Goal: Find specific page/section: Find specific page/section

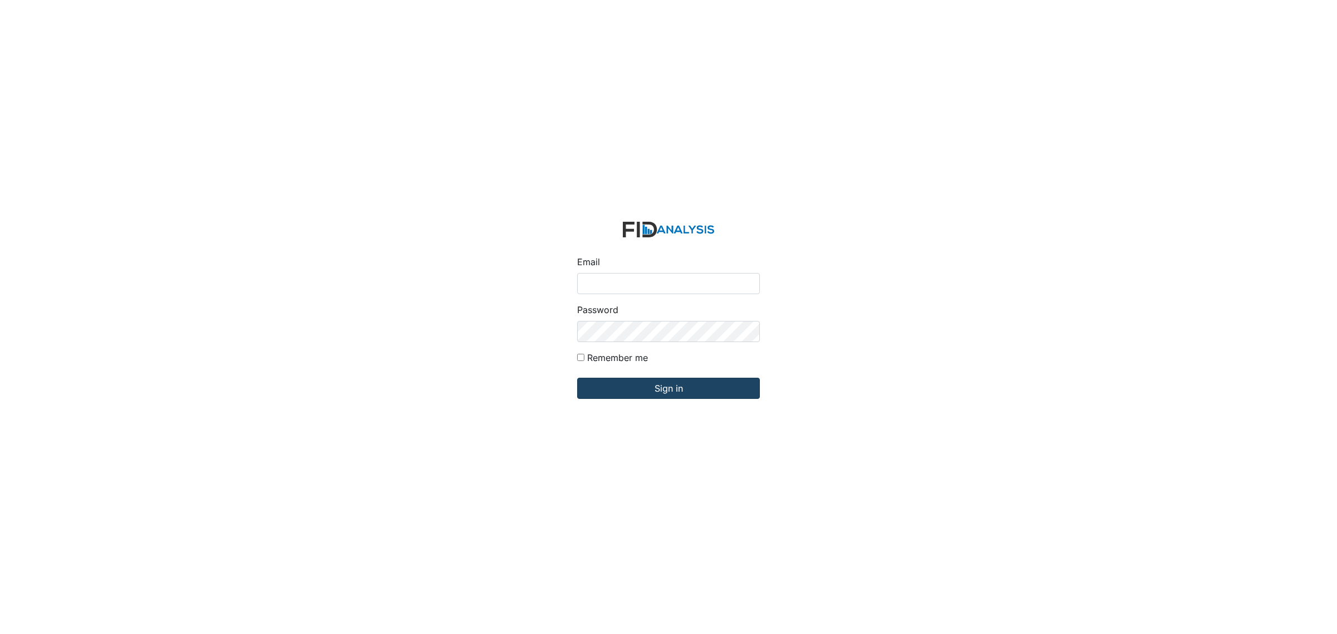
type input "[EMAIL_ADDRESS][DOMAIN_NAME]"
click at [680, 386] on input "Sign in" at bounding box center [668, 388] width 183 height 21
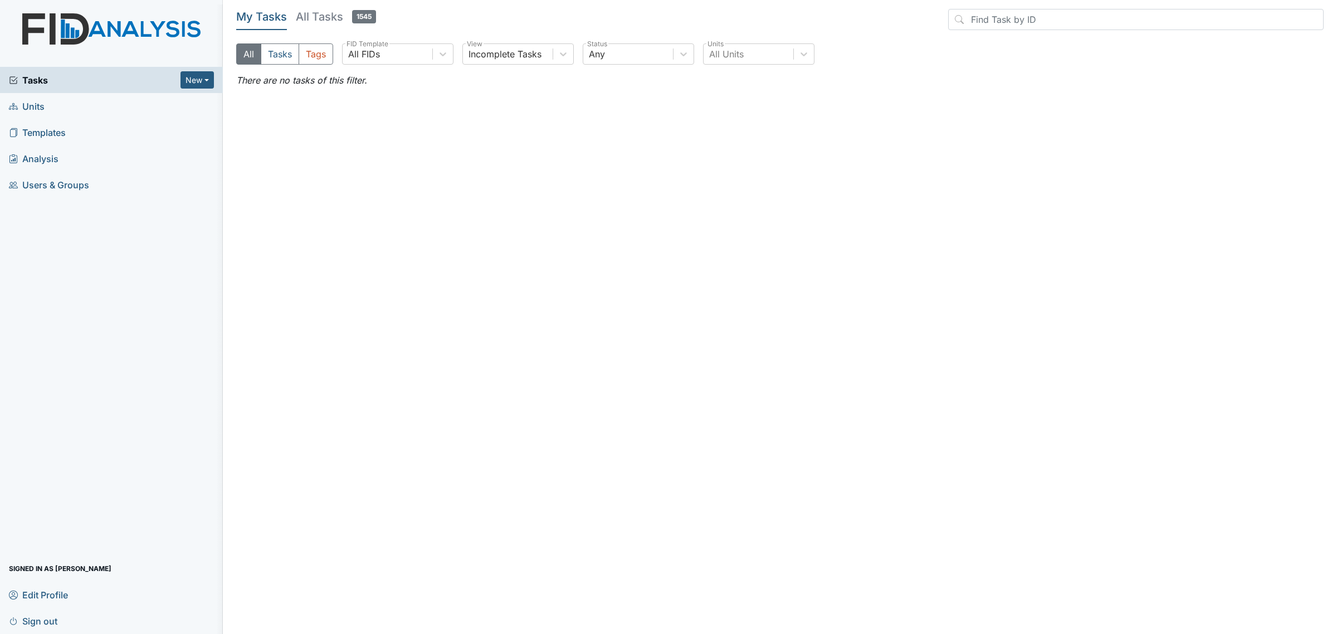
click at [88, 110] on link "Units" at bounding box center [111, 106] width 223 height 26
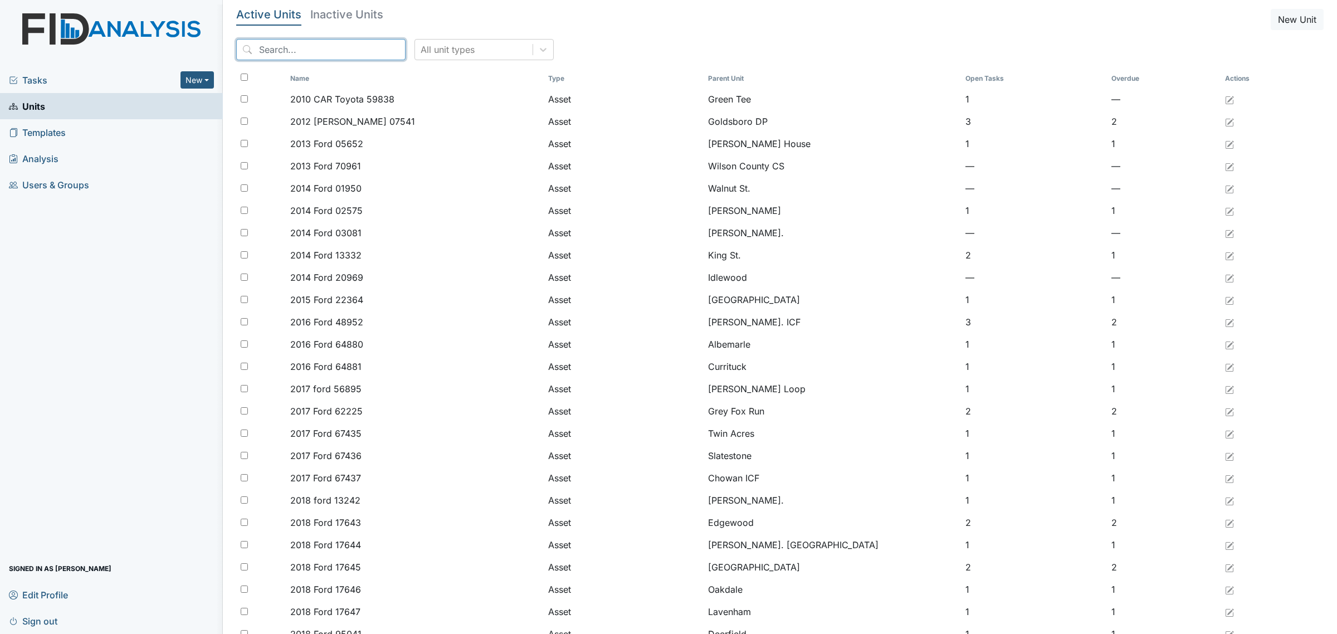
click at [306, 53] on input "search" at bounding box center [320, 49] width 169 height 21
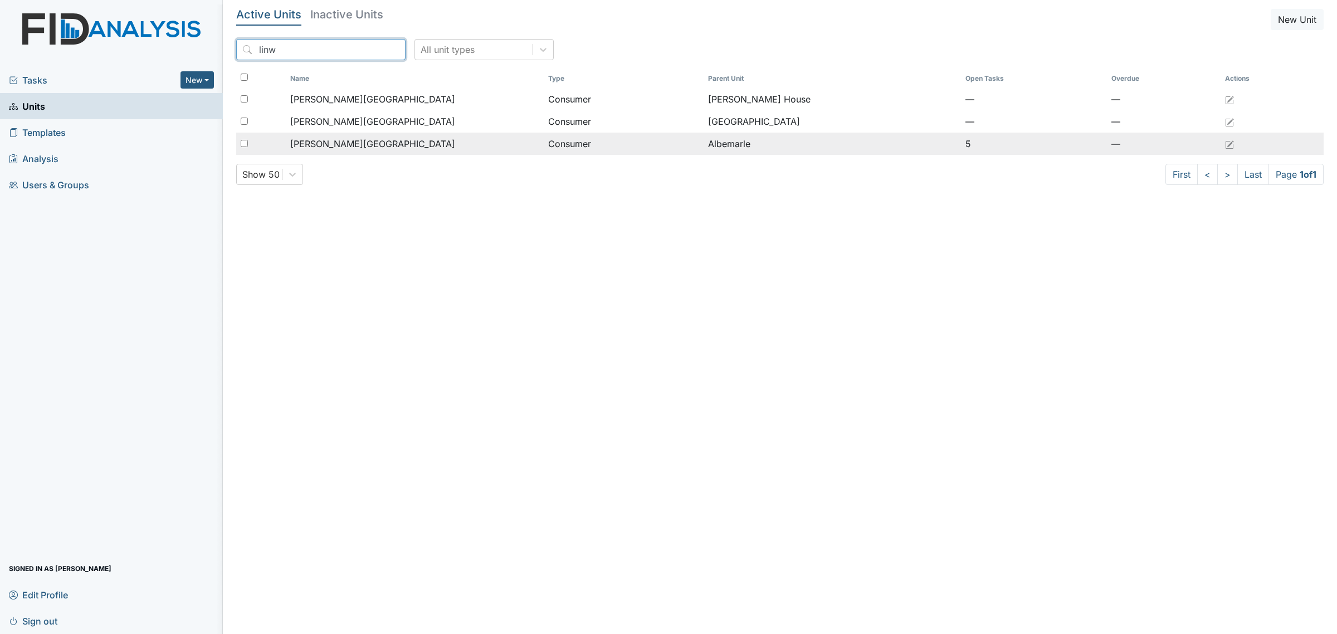
type input "linw"
click at [373, 138] on div "Jones, Linwood" at bounding box center [414, 143] width 249 height 13
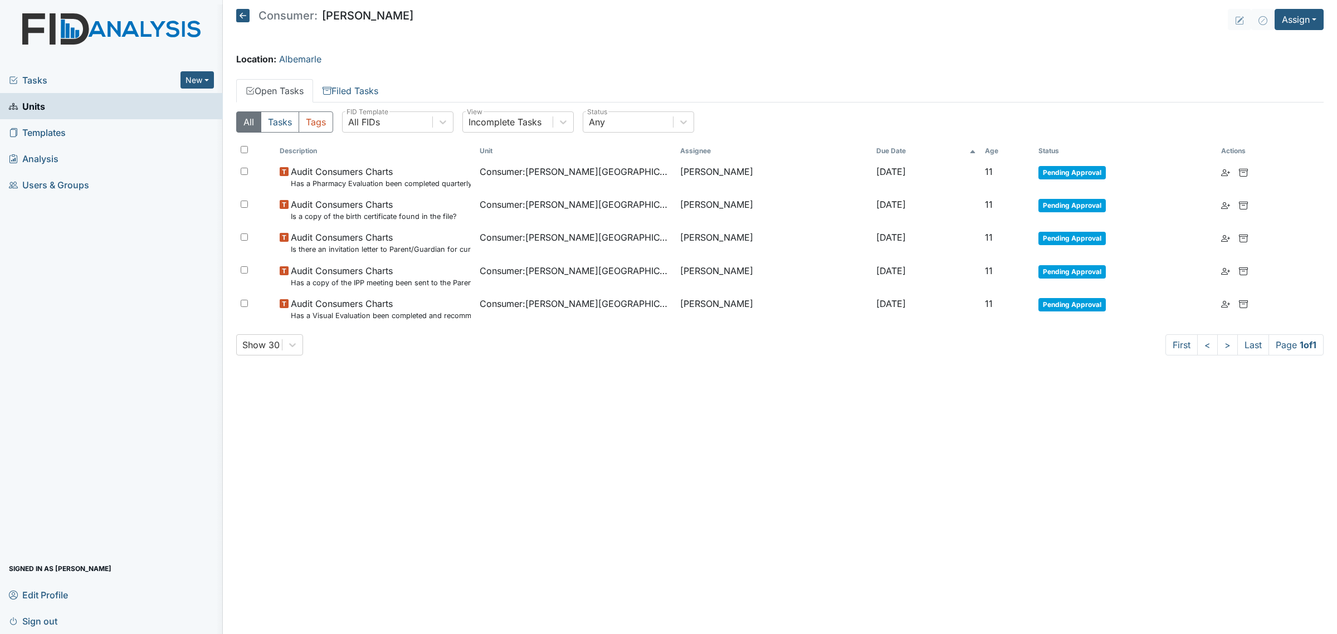
click at [38, 87] on div "Tasks New Form Inspection Document Bundle" at bounding box center [111, 80] width 223 height 26
click at [48, 76] on span "Tasks" at bounding box center [95, 80] width 172 height 13
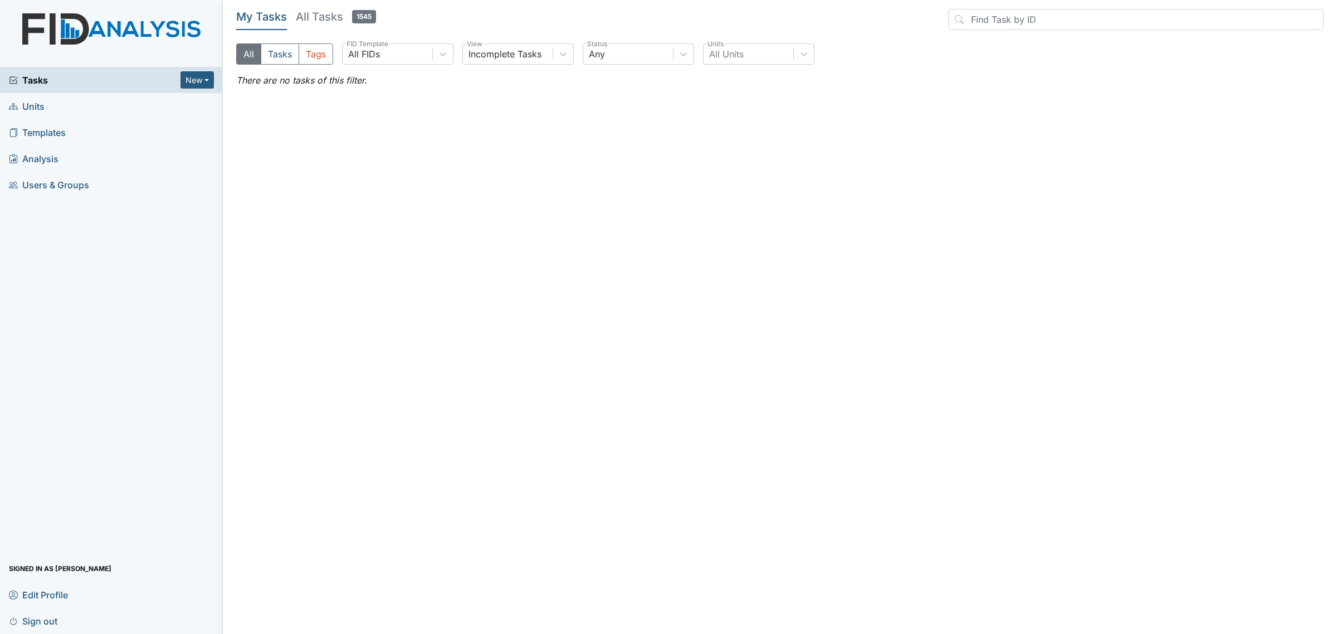
click at [329, 20] on h5 "All Tasks 1545" at bounding box center [336, 17] width 80 height 16
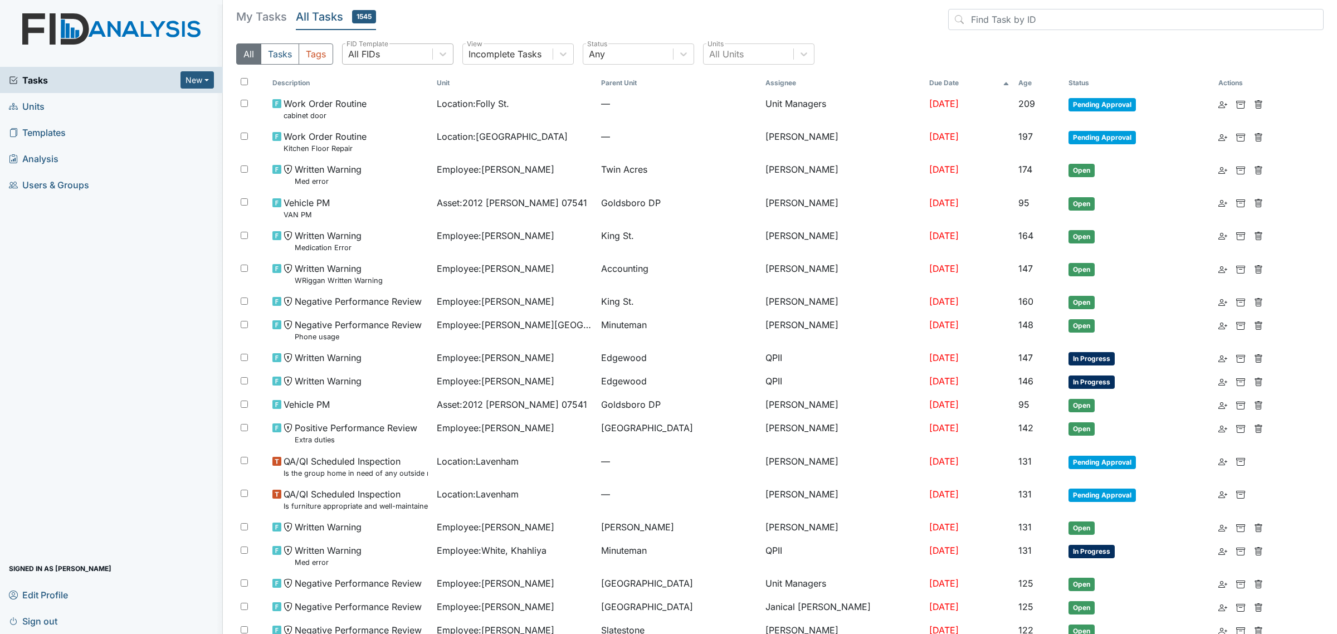
click at [421, 56] on div "All FIDs" at bounding box center [388, 54] width 90 height 20
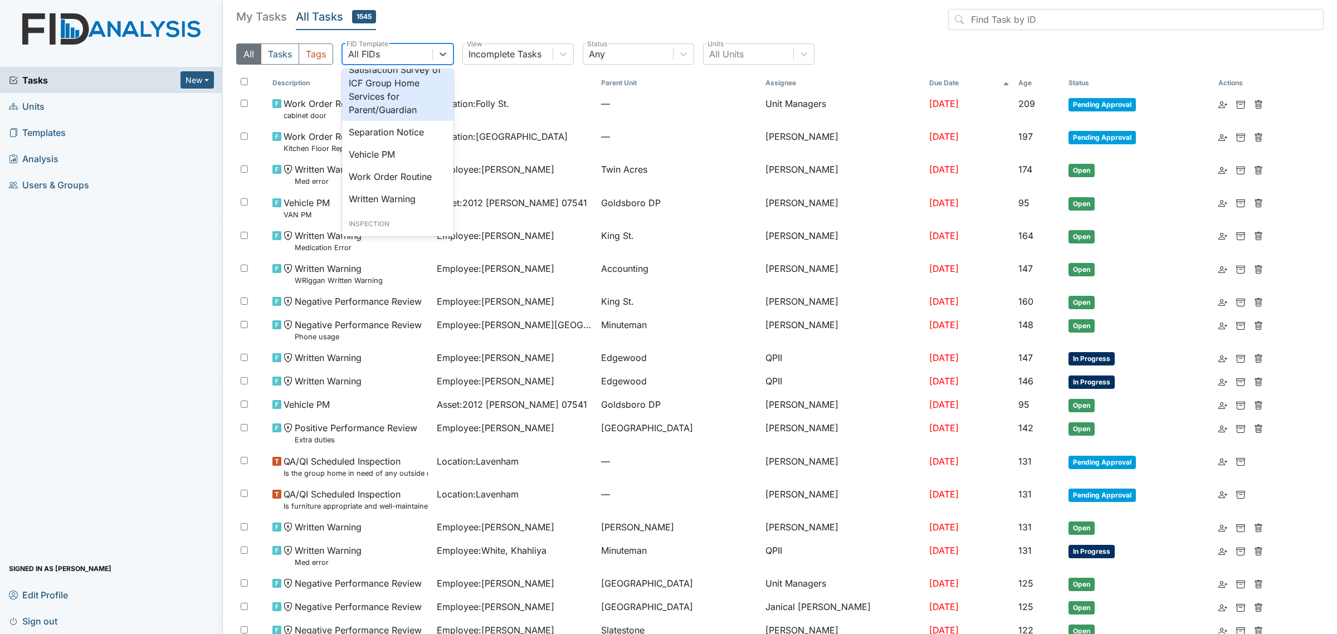
scroll to position [482, 0]
click at [409, 123] on div "Separation Notice" at bounding box center [397, 111] width 111 height 22
